Goal: Register for event/course

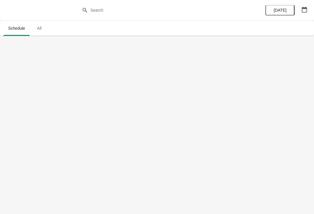
click at [41, 31] on span "All" at bounding box center [39, 28] width 15 height 10
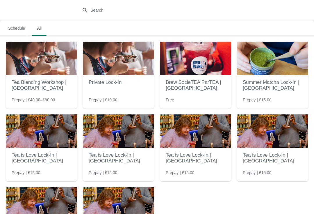
click at [15, 29] on span "Schedule" at bounding box center [16, 28] width 26 height 10
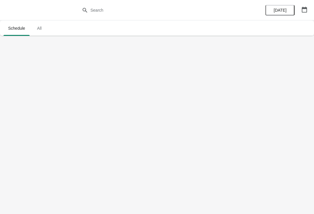
click at [283, 13] on button "[DATE]" at bounding box center [280, 10] width 29 height 10
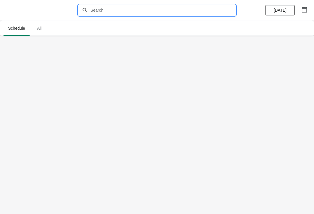
click at [172, 7] on input "text" at bounding box center [162, 10] width 145 height 10
type input "[GEOGRAPHIC_DATA]"
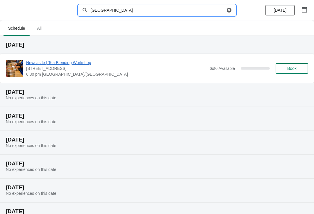
click at [81, 65] on span "Newcastle | Tea Blending Workshop" at bounding box center [116, 63] width 181 height 6
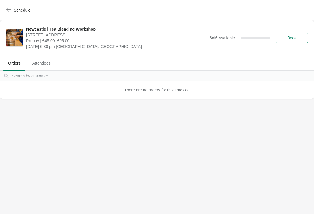
click at [13, 11] on span "Schedule" at bounding box center [19, 10] width 23 height 6
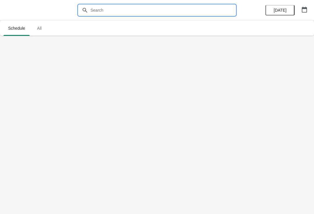
click at [203, 10] on input "text" at bounding box center [162, 10] width 145 height 10
type input "[GEOGRAPHIC_DATA]"
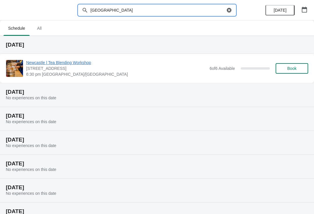
click at [294, 85] on div "[DATE] No experiences on this date" at bounding box center [157, 95] width 314 height 24
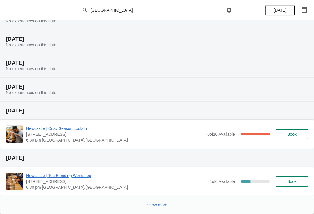
scroll to position [101, 0]
click at [162, 205] on span "Show more" at bounding box center [157, 204] width 21 height 5
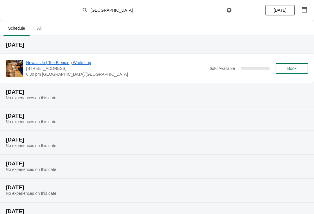
scroll to position [0, 0]
